Goal: Information Seeking & Learning: Learn about a topic

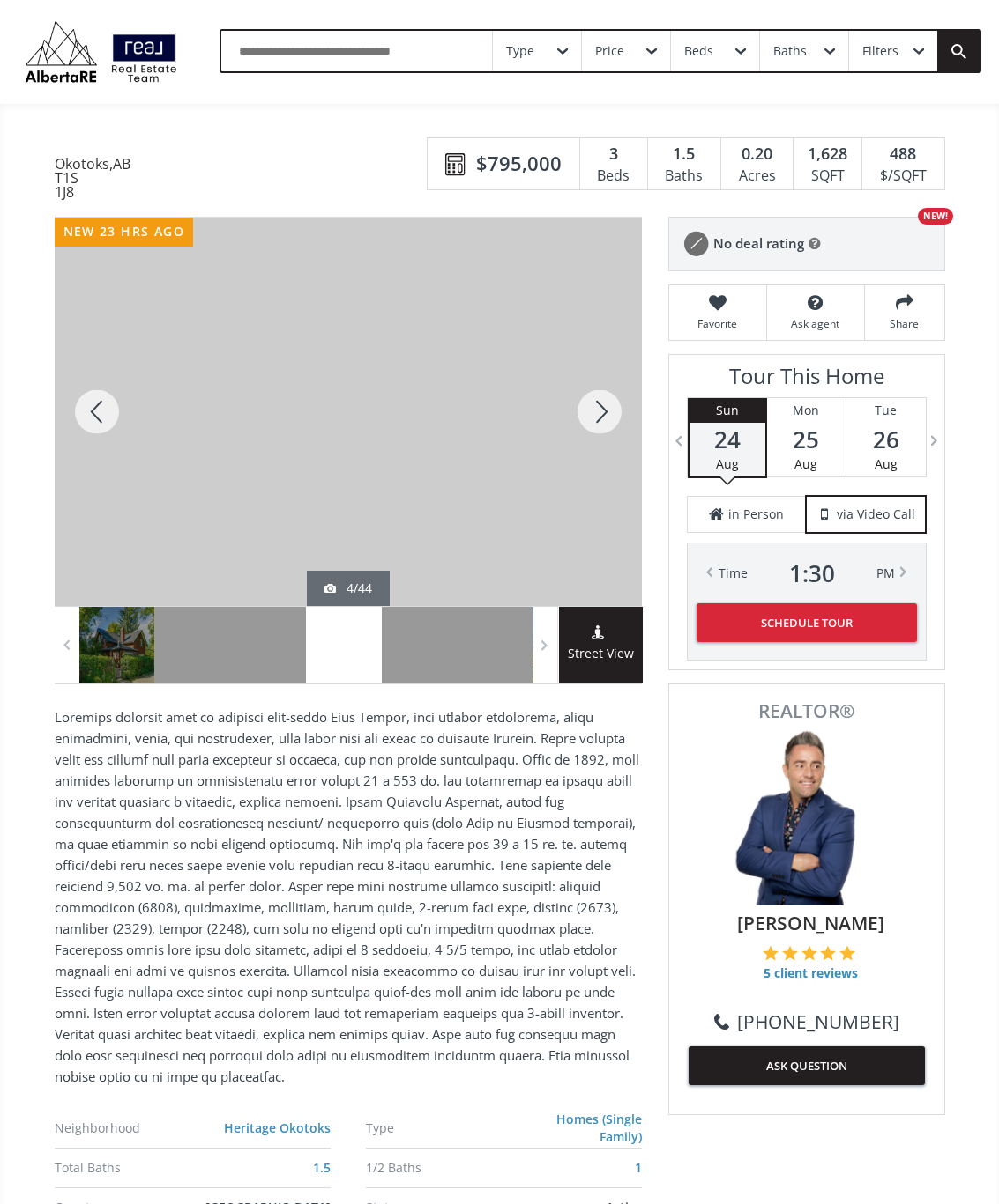
click at [611, 421] on div at bounding box center [600, 412] width 85 height 389
click at [604, 418] on div at bounding box center [600, 412] width 85 height 389
click at [596, 441] on div at bounding box center [600, 412] width 85 height 389
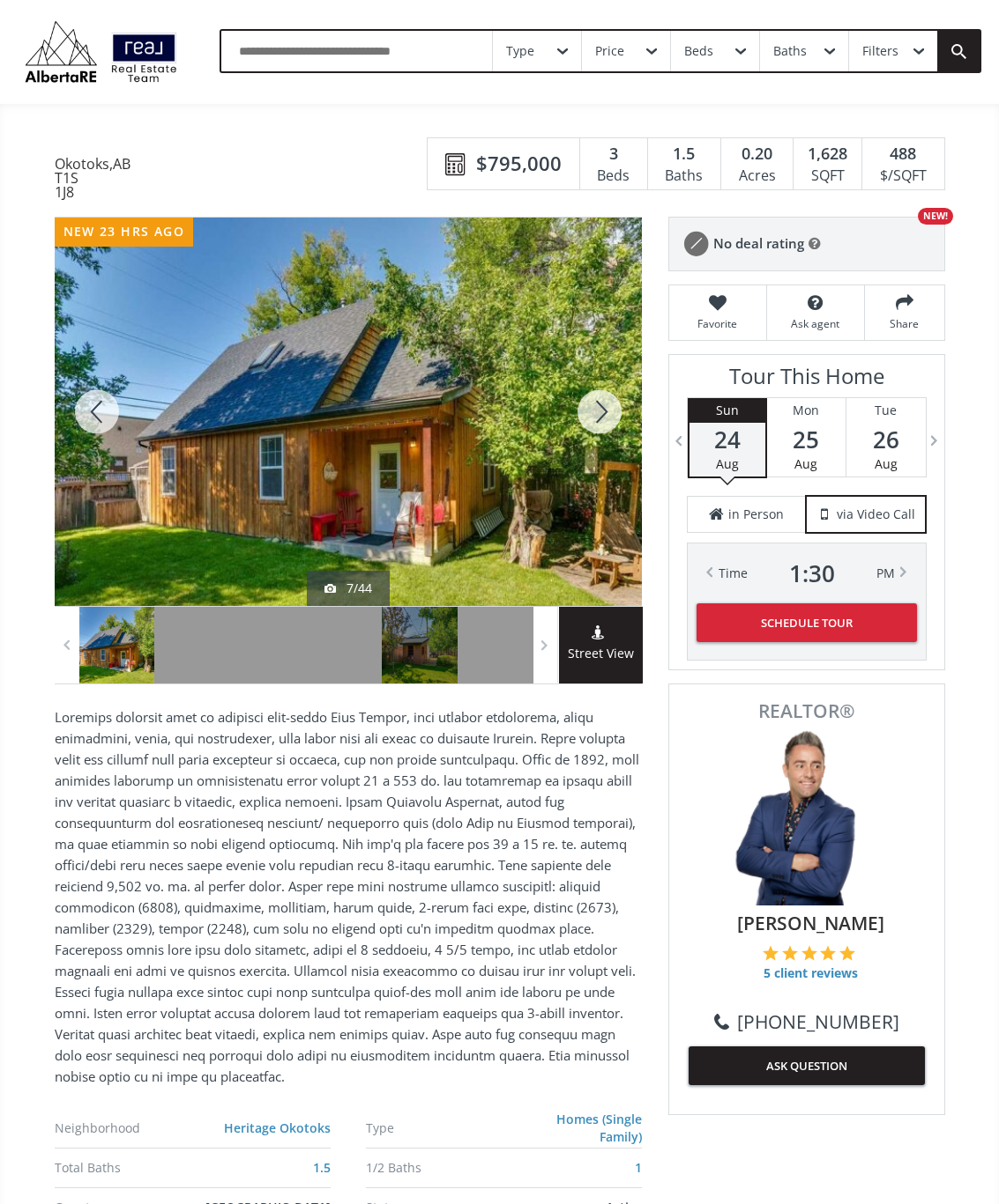
click at [616, 424] on div at bounding box center [600, 412] width 85 height 389
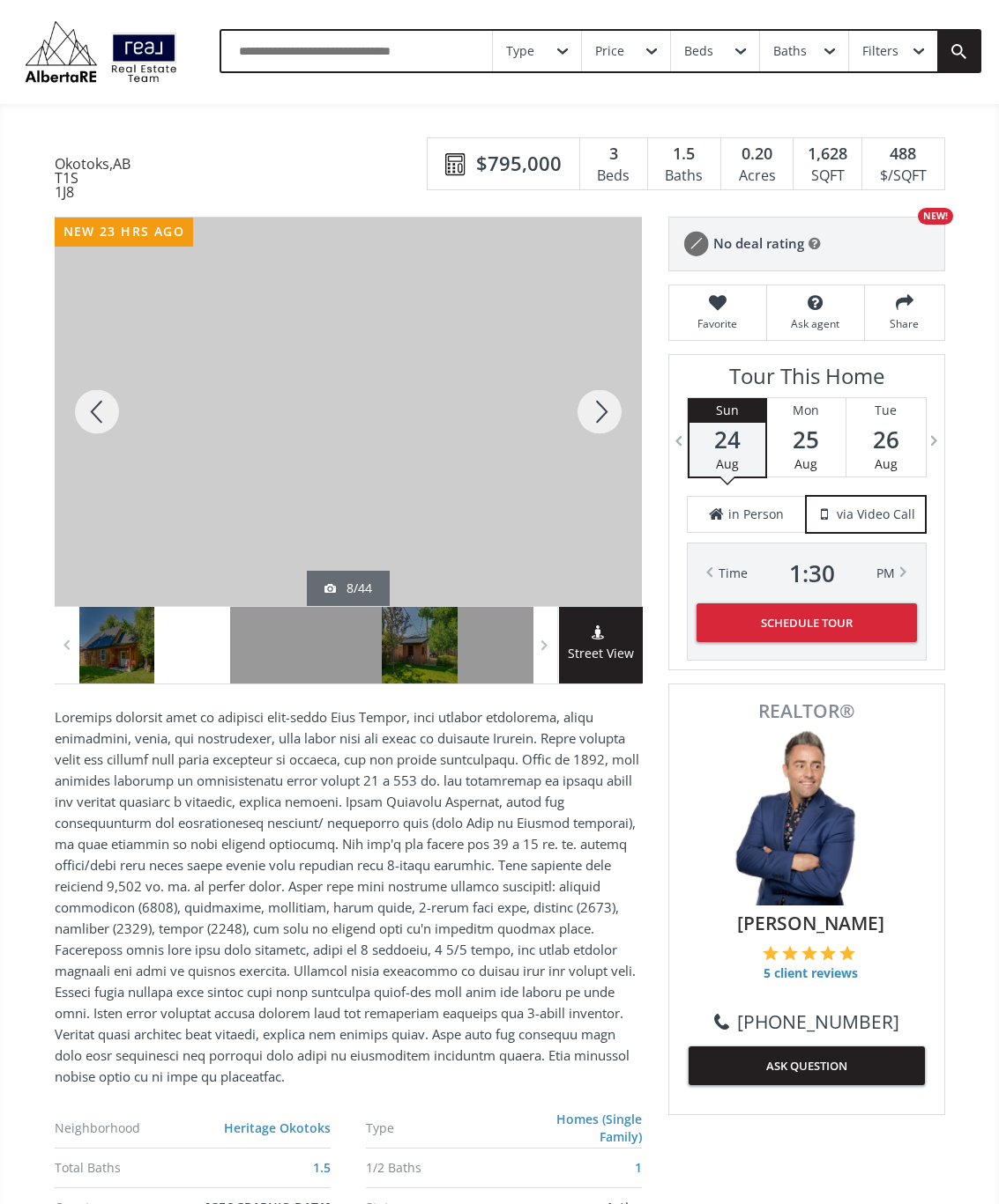
click at [602, 424] on div at bounding box center [600, 412] width 85 height 389
click at [605, 422] on div at bounding box center [600, 412] width 85 height 389
click at [593, 433] on div at bounding box center [600, 412] width 85 height 389
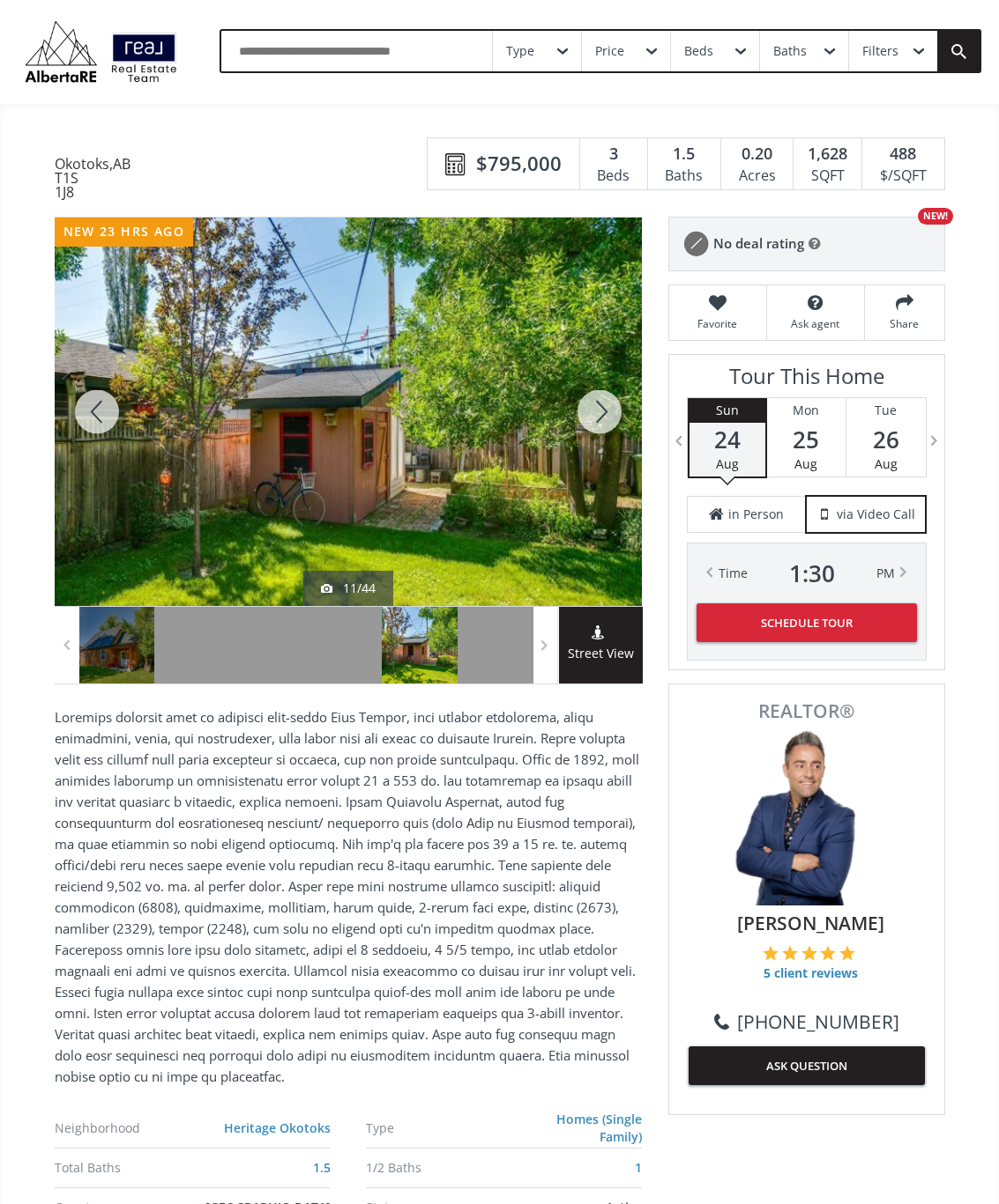
click at [607, 410] on div at bounding box center [600, 412] width 85 height 389
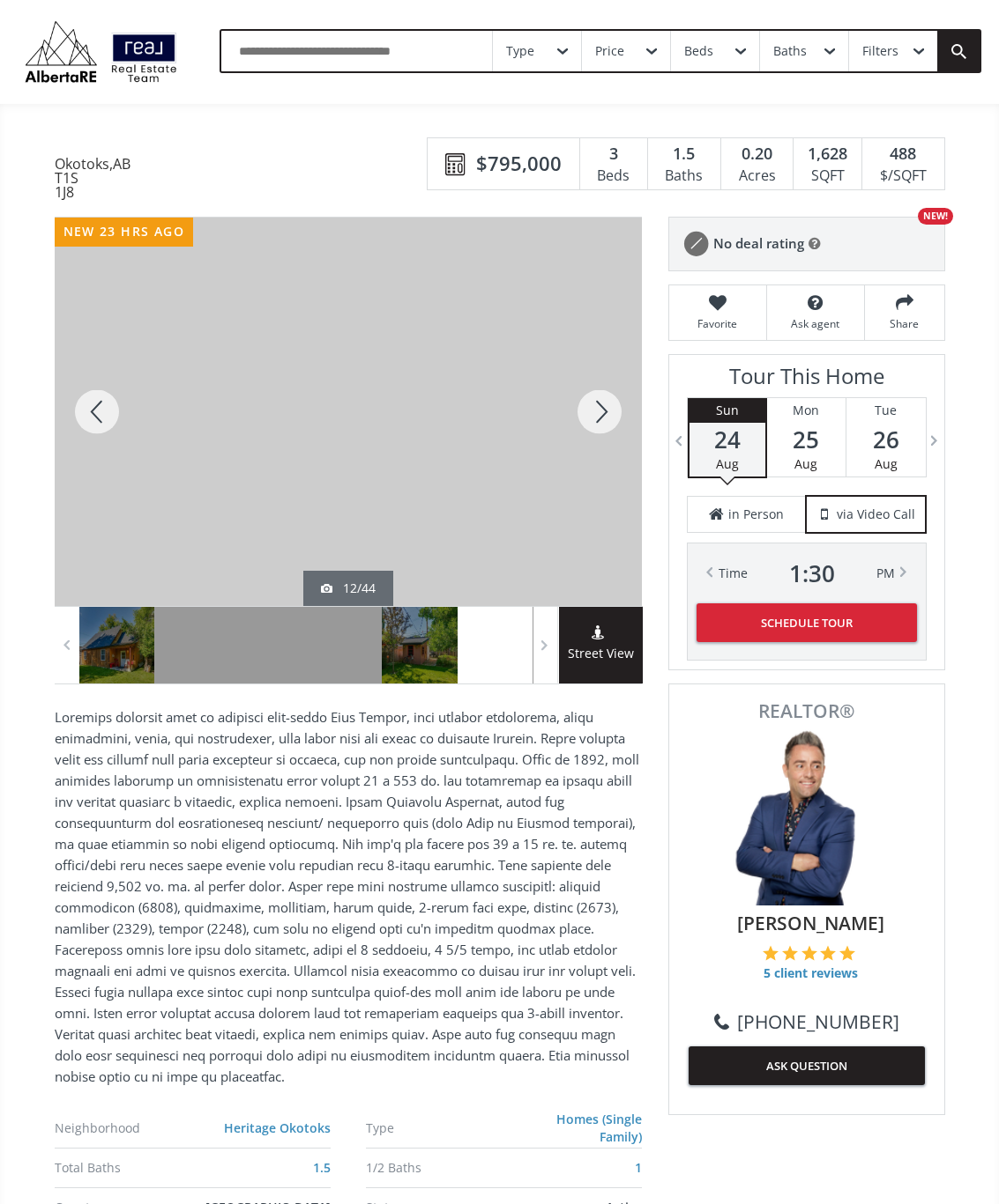
click at [620, 406] on div at bounding box center [600, 412] width 85 height 389
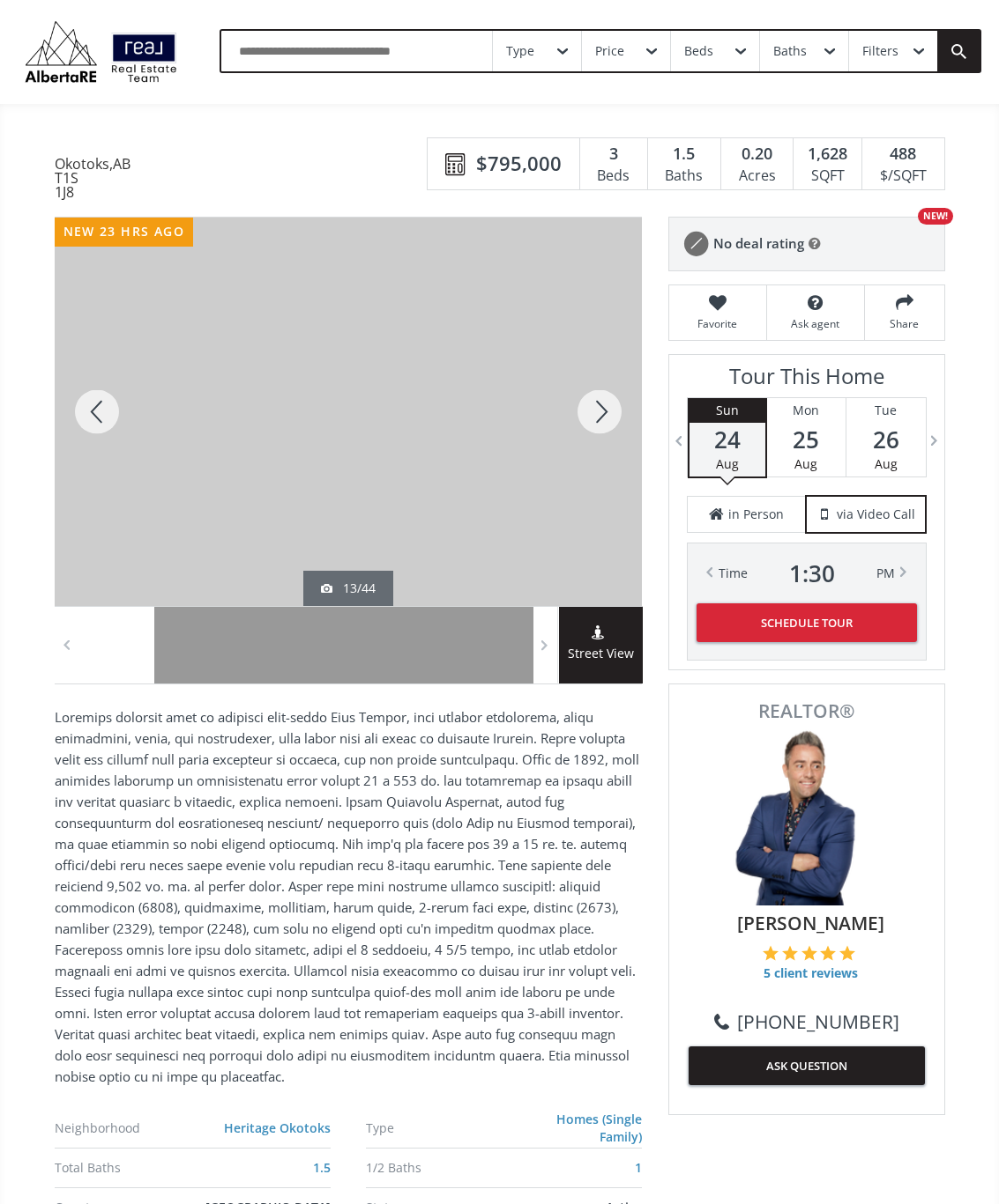
click at [602, 425] on div at bounding box center [600, 412] width 85 height 389
click at [608, 421] on div at bounding box center [600, 412] width 85 height 389
click at [615, 422] on div at bounding box center [600, 412] width 85 height 389
click at [608, 430] on div at bounding box center [600, 412] width 85 height 389
click at [608, 433] on div at bounding box center [600, 412] width 85 height 389
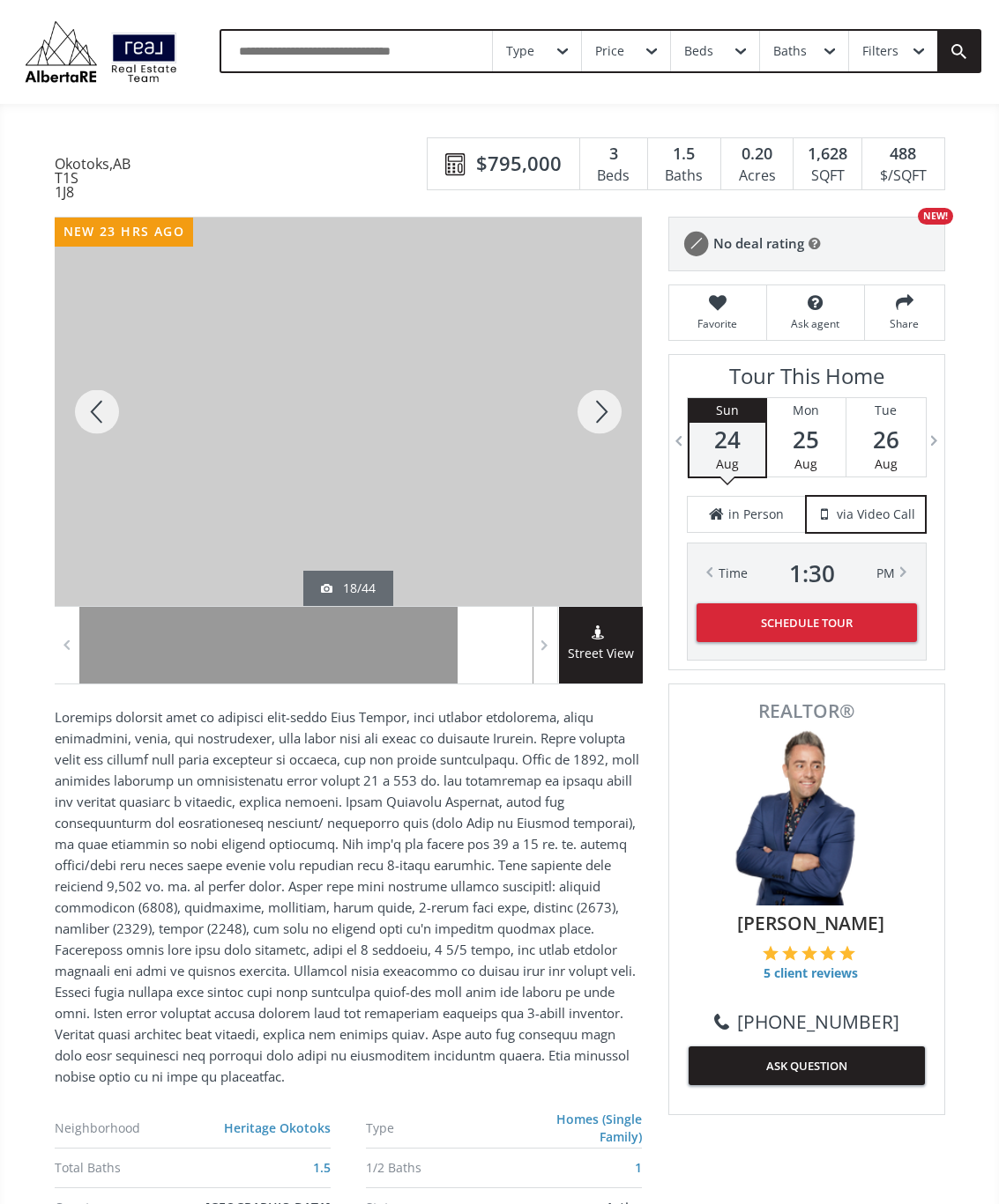
click at [614, 431] on div at bounding box center [600, 412] width 85 height 389
click at [618, 428] on div at bounding box center [600, 412] width 85 height 389
click at [608, 430] on div at bounding box center [600, 412] width 85 height 389
click at [596, 424] on div at bounding box center [600, 412] width 85 height 389
click at [621, 411] on div at bounding box center [600, 412] width 85 height 389
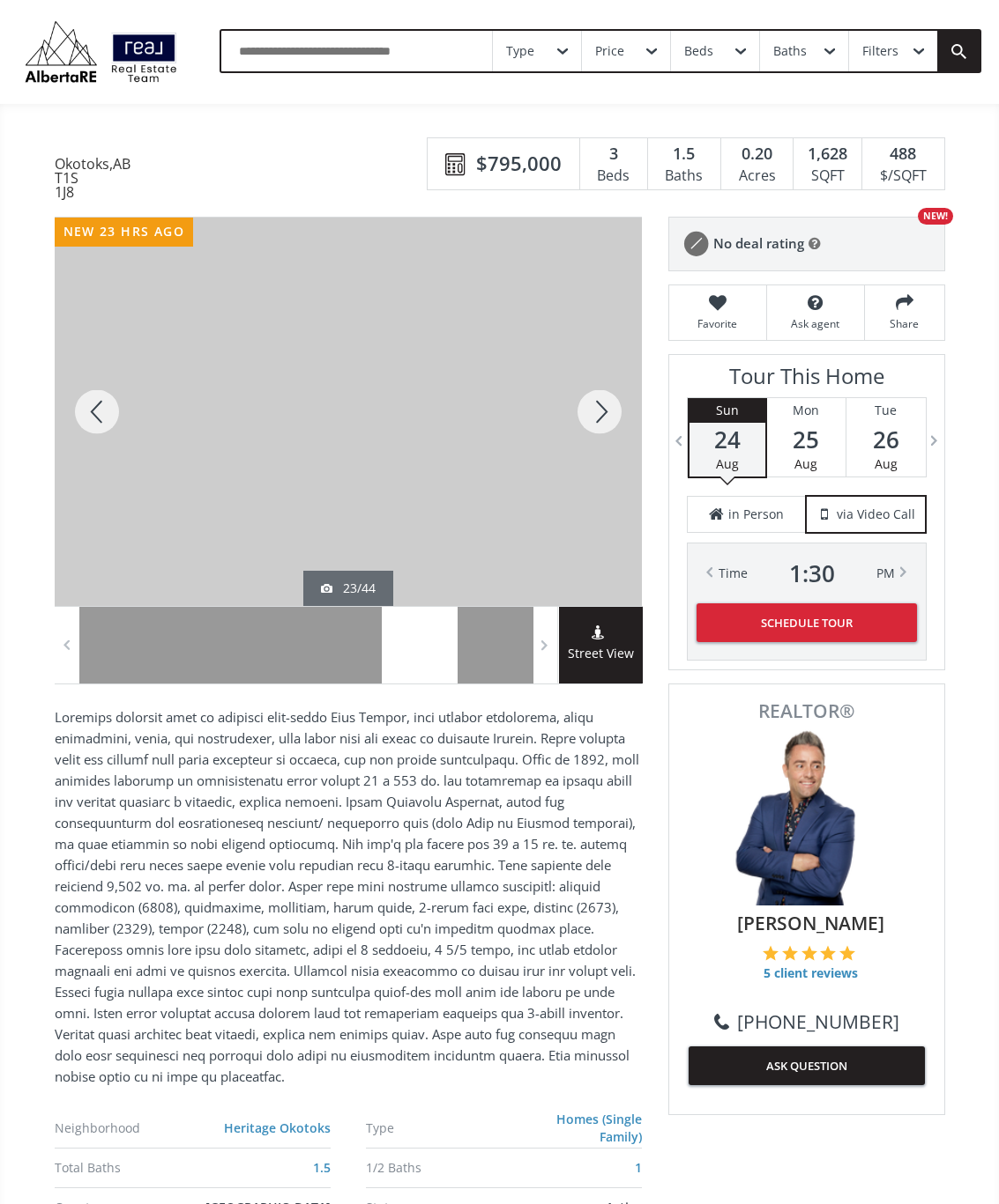
click at [609, 426] on div at bounding box center [600, 412] width 85 height 389
click at [616, 421] on div at bounding box center [600, 412] width 85 height 389
click at [612, 418] on div at bounding box center [600, 412] width 85 height 389
click at [607, 426] on div at bounding box center [600, 412] width 85 height 389
click at [612, 417] on div at bounding box center [600, 412] width 85 height 389
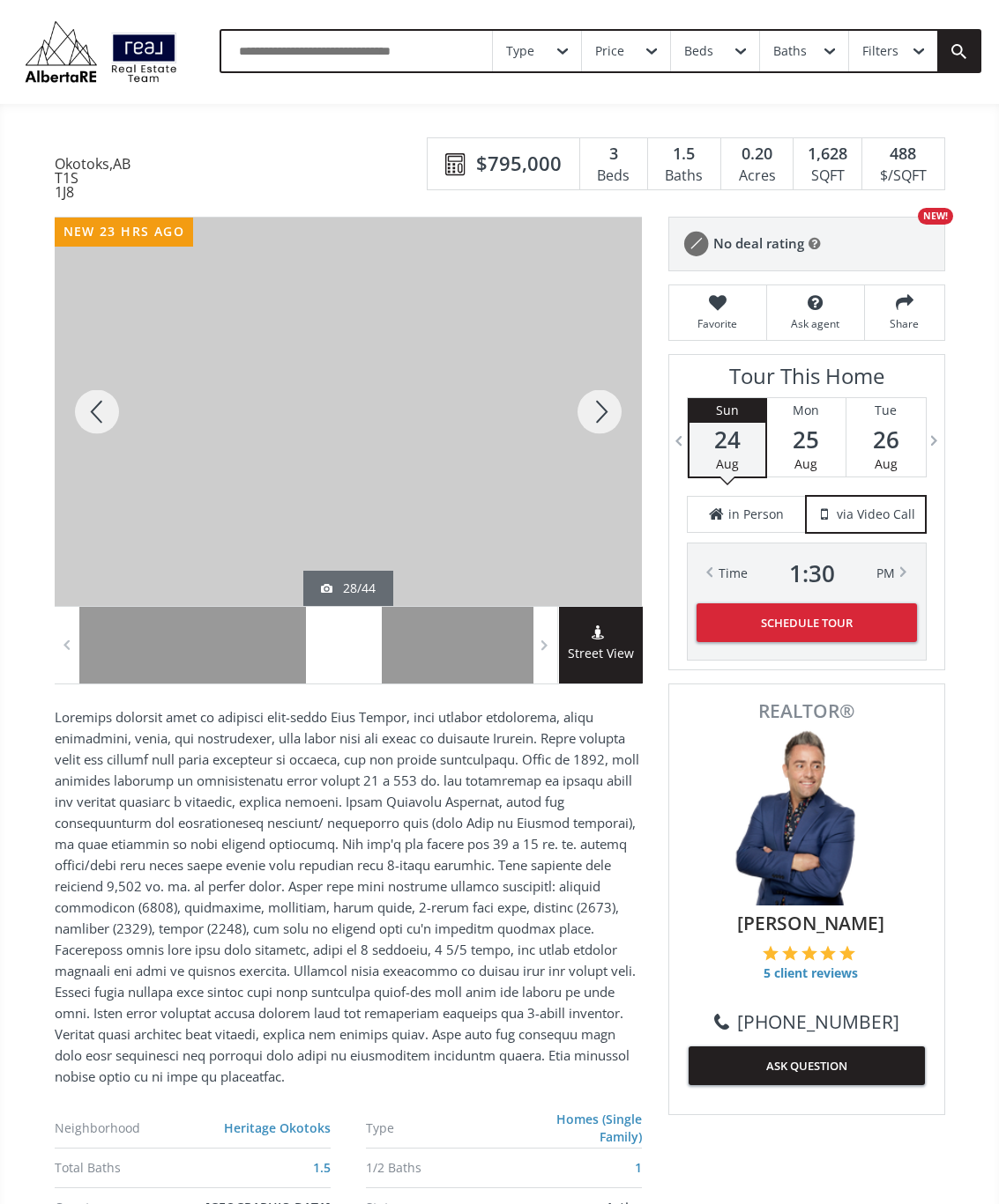
click at [616, 416] on div at bounding box center [600, 412] width 85 height 389
click at [610, 427] on div at bounding box center [600, 412] width 85 height 389
click at [619, 411] on div at bounding box center [600, 412] width 85 height 389
click at [608, 434] on div at bounding box center [600, 412] width 85 height 389
click at [610, 422] on div at bounding box center [600, 412] width 85 height 389
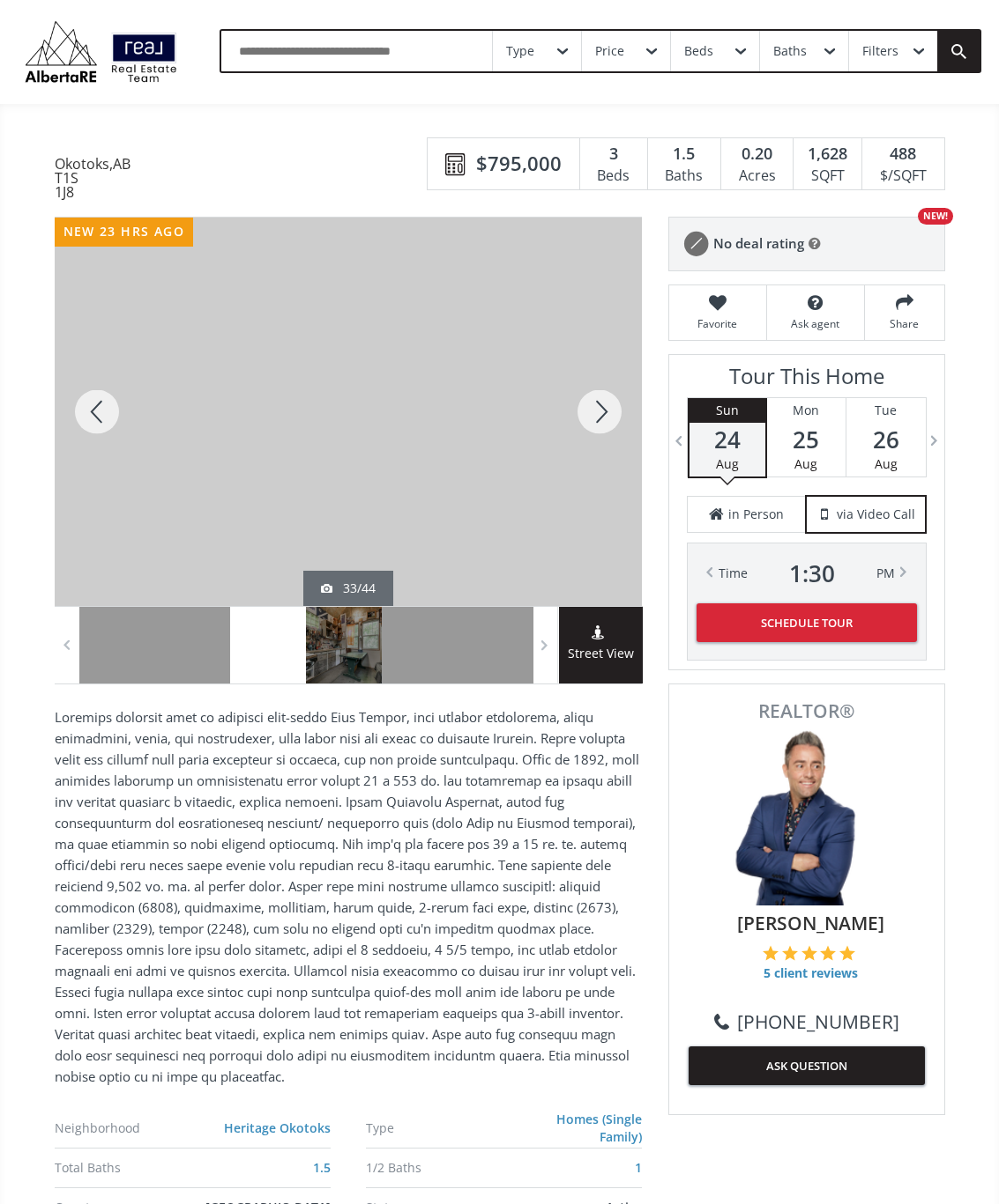
click at [614, 430] on div at bounding box center [600, 412] width 85 height 389
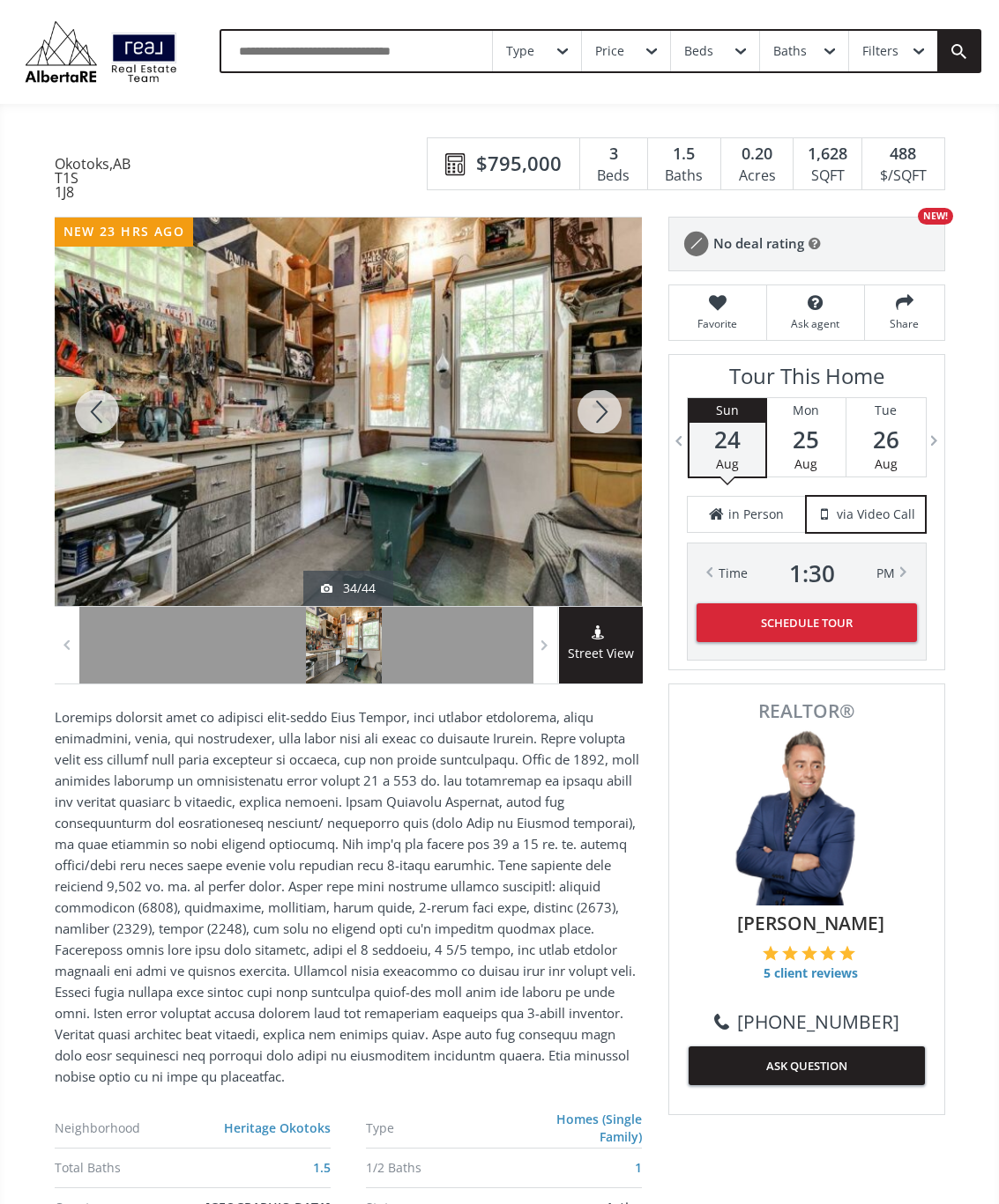
click at [623, 408] on div at bounding box center [600, 412] width 85 height 389
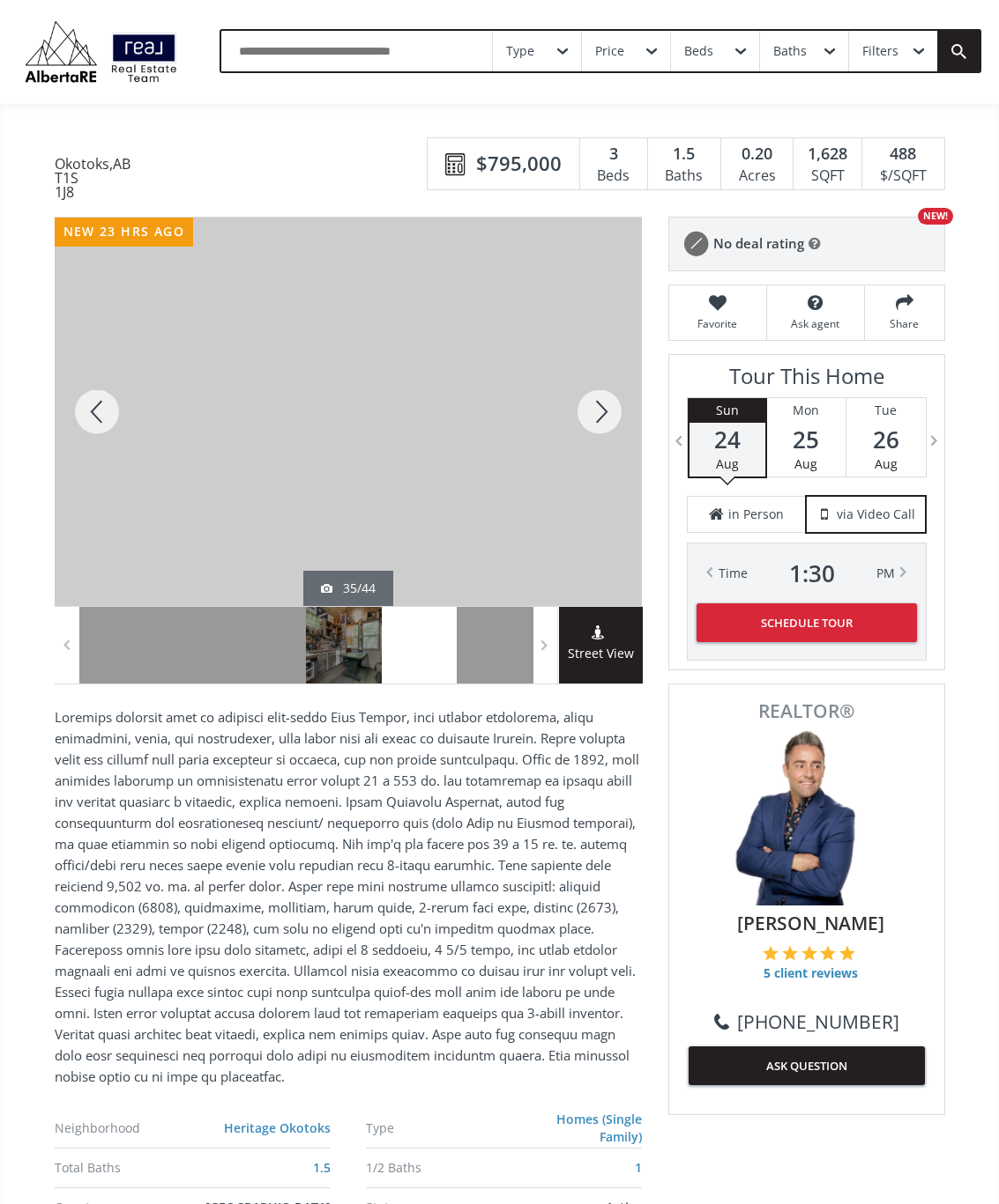
click at [609, 432] on div at bounding box center [600, 412] width 85 height 389
click at [600, 433] on div at bounding box center [600, 412] width 85 height 389
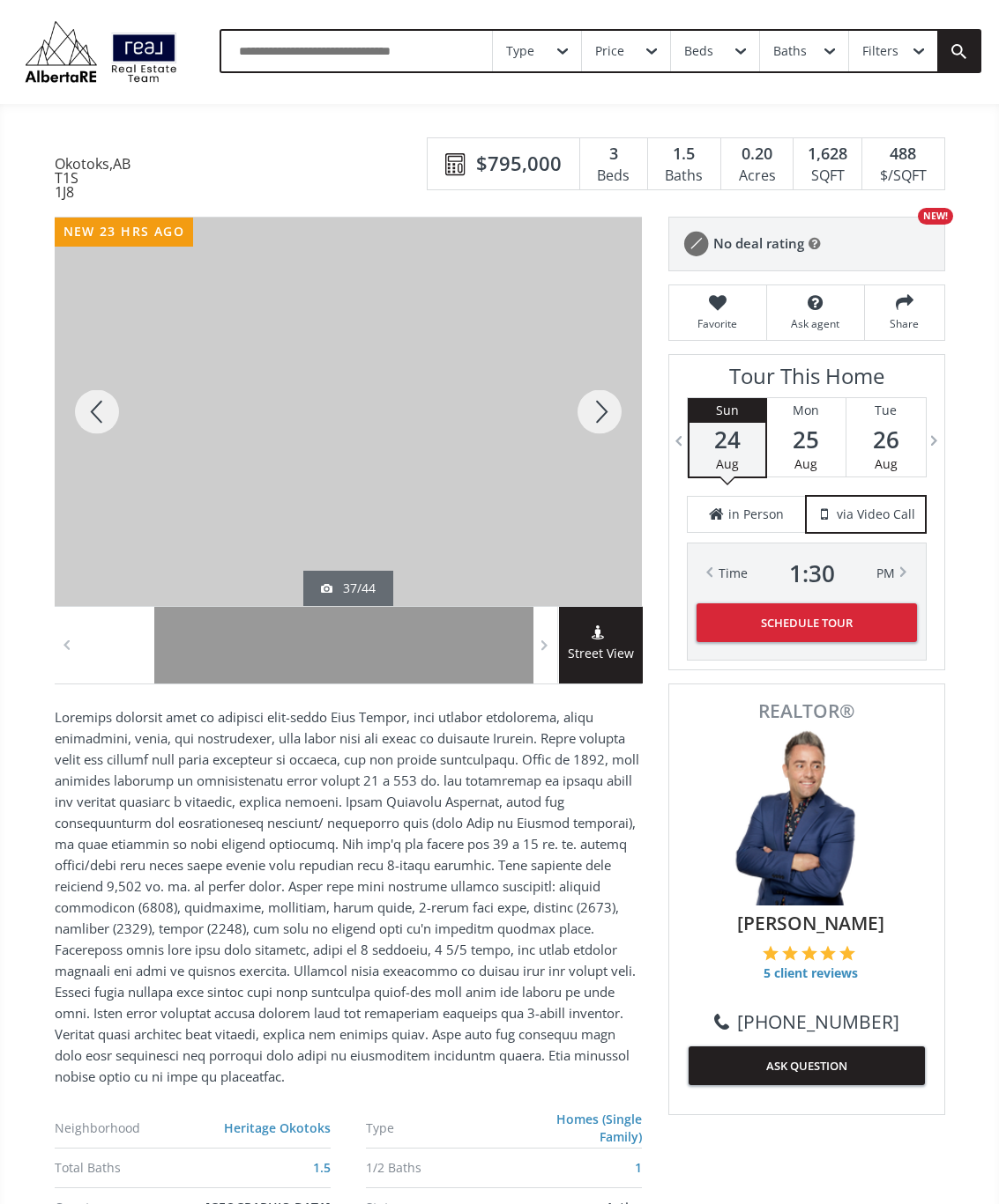
click at [610, 417] on div at bounding box center [600, 412] width 85 height 389
